Goal: Task Accomplishment & Management: Use online tool/utility

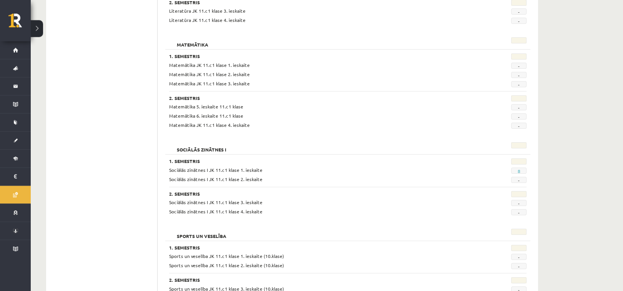
scroll to position [682, 0]
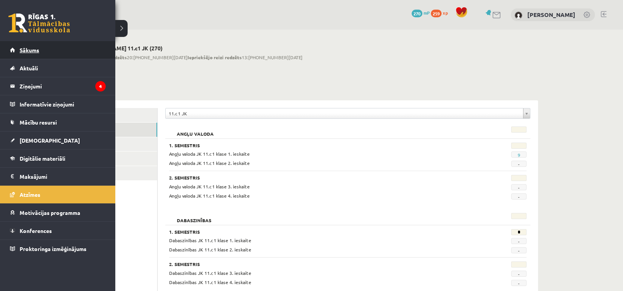
click at [17, 45] on link "Sākums" at bounding box center [58, 50] width 96 height 18
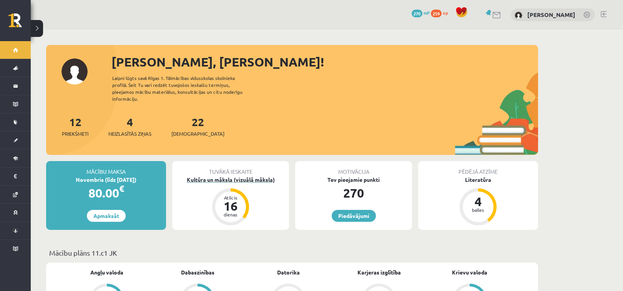
click at [243, 176] on div "Kultūra un māksla (vizuālā māksla)" at bounding box center [230, 180] width 117 height 8
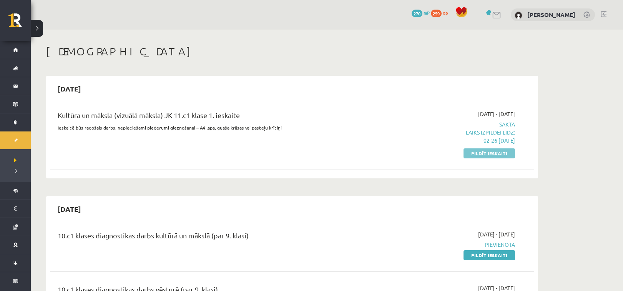
click at [494, 154] on link "Pildīt ieskaiti" at bounding box center [490, 153] width 52 height 10
